Goal: Task Accomplishment & Management: Use online tool/utility

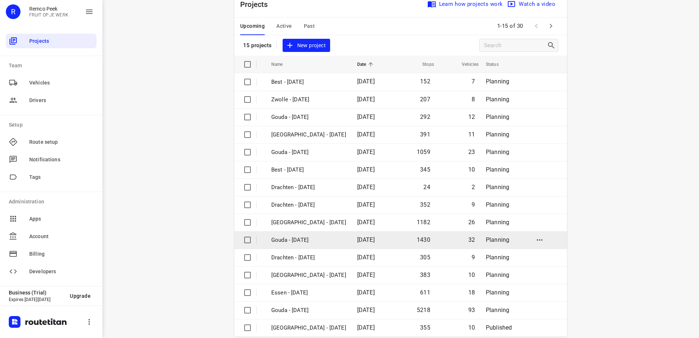
scroll to position [32, 0]
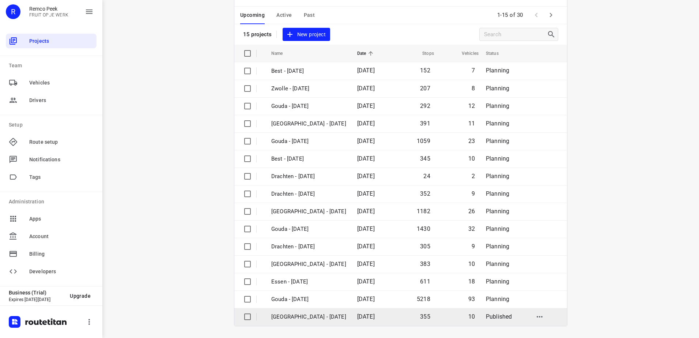
click at [302, 314] on p "[GEOGRAPHIC_DATA] - [DATE]" at bounding box center [308, 316] width 75 height 8
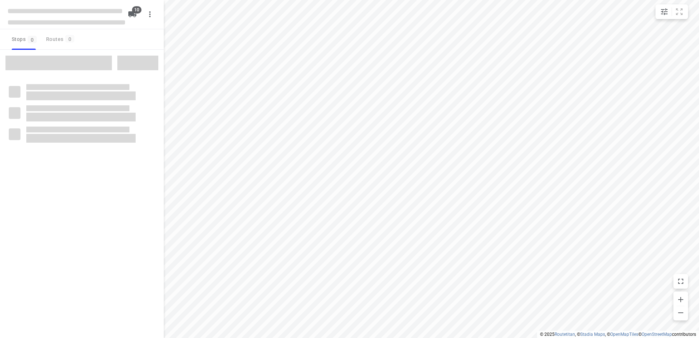
checkbox input "true"
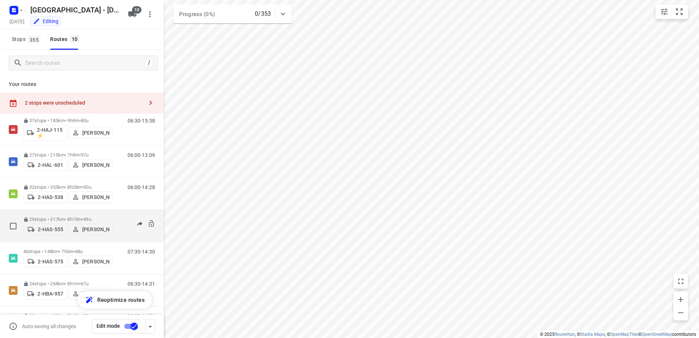
scroll to position [73, 0]
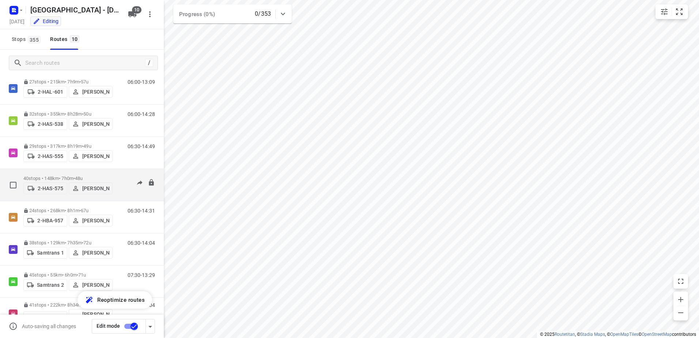
click at [49, 176] on p "40 stops • 148km • 7h0m • 48u" at bounding box center [67, 177] width 89 height 5
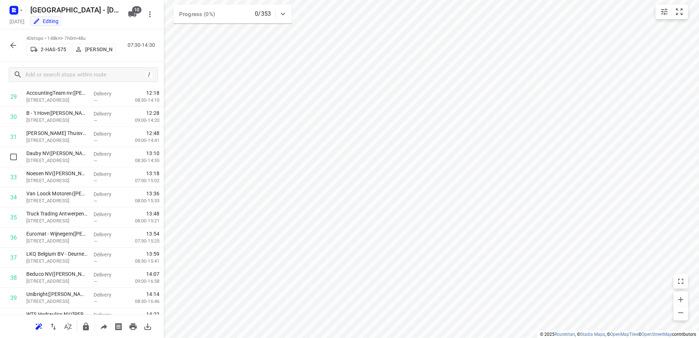
scroll to position [655, 0]
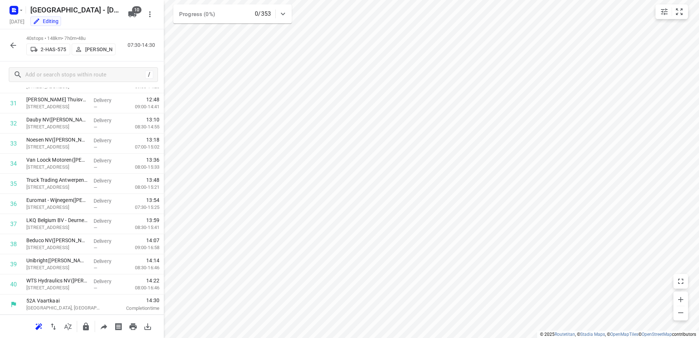
click at [415, 337] on html "i © 2025 Routetitan , © Stadia Maps , © OpenMapTiles © OpenStreetMap contributo…" at bounding box center [349, 169] width 699 height 338
click at [417, 337] on html "i © 2025 Routetitan , © Stadia Maps , © OpenMapTiles © OpenStreetMap contributo…" at bounding box center [349, 169] width 699 height 338
click at [420, 337] on html "i © 2025 Routetitan , © Stadia Maps , © OpenMapTiles © OpenStreetMap contributo…" at bounding box center [349, 169] width 699 height 338
click at [403, 337] on html "i © 2025 Routetitan , © Stadia Maps , © OpenMapTiles © OpenStreetMap contributo…" at bounding box center [349, 169] width 699 height 338
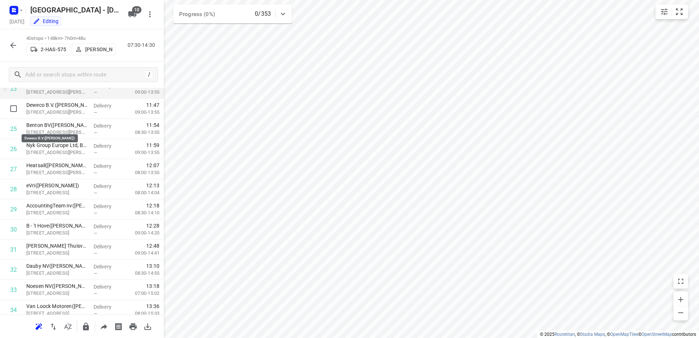
scroll to position [472, 0]
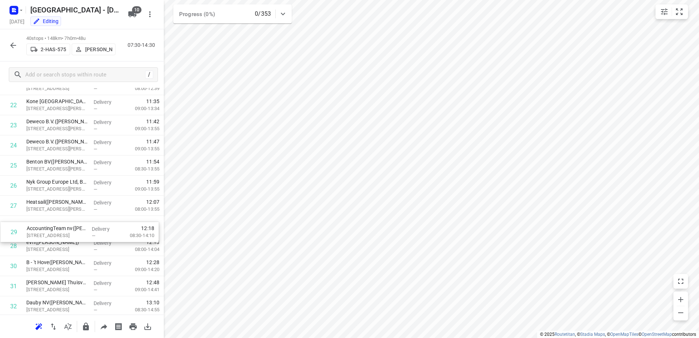
drag, startPoint x: 59, startPoint y: 245, endPoint x: 59, endPoint y: 228, distance: 16.4
click at [59, 228] on div "1 De Win ramen en deuren([PERSON_NAME]) Kon. [STREET_ADDRESS] Delivery — 07:48 …" at bounding box center [82, 75] width 164 height 804
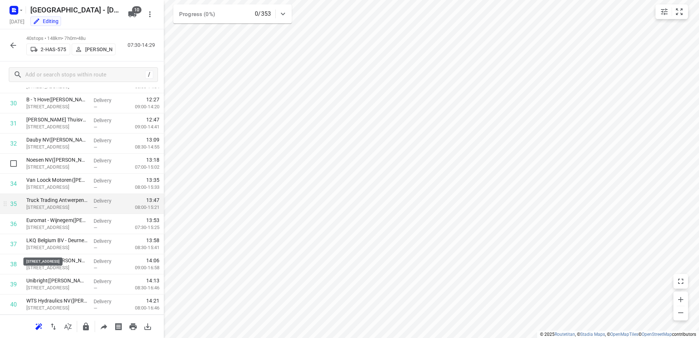
scroll to position [655, 0]
